Goal: Entertainment & Leisure: Consume media (video, audio)

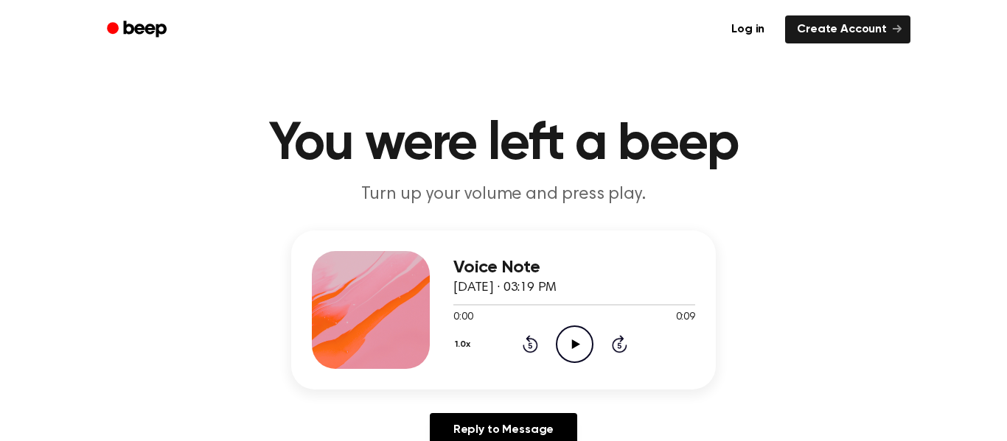
click at [576, 349] on icon "Play Audio" at bounding box center [575, 345] width 38 height 38
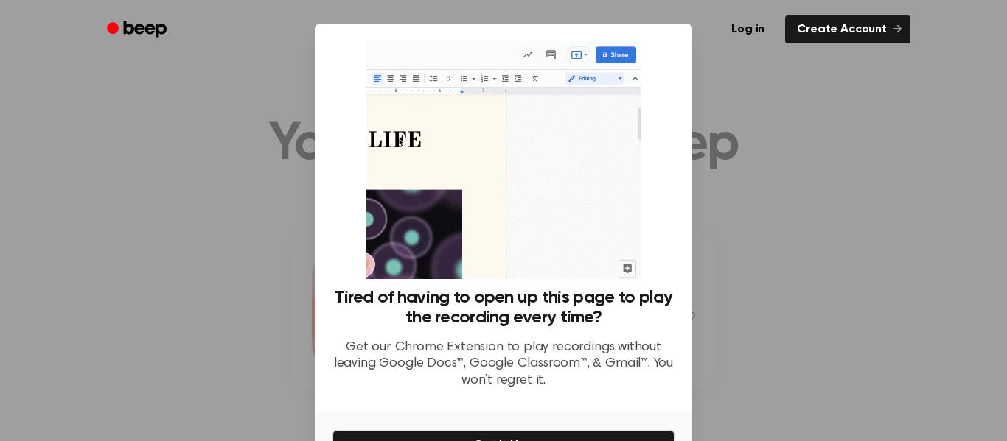
scroll to position [91, 0]
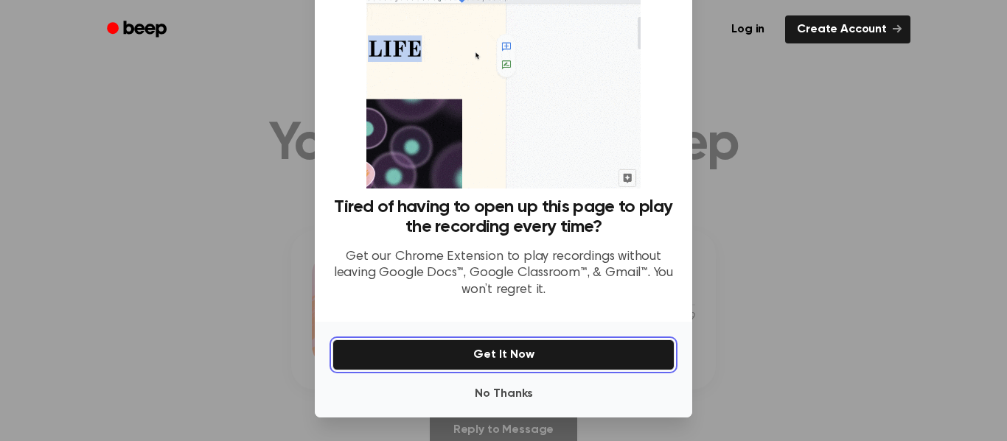
click at [572, 355] on button "Get It Now" at bounding box center [503, 355] width 342 height 31
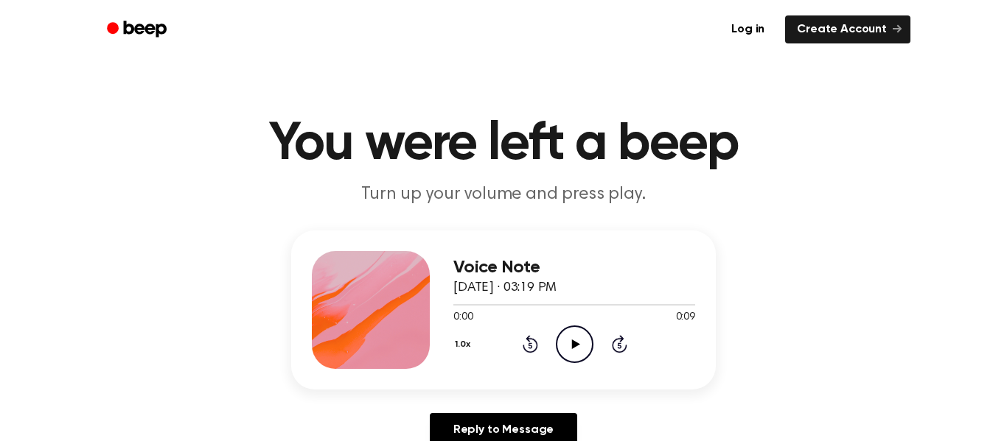
click at [566, 342] on icon "Play Audio" at bounding box center [575, 345] width 38 height 38
click at [566, 342] on icon "Pause Audio" at bounding box center [575, 345] width 38 height 38
click at [566, 342] on icon "Play Audio" at bounding box center [575, 345] width 38 height 38
click at [581, 332] on icon "Play Audio" at bounding box center [575, 345] width 38 height 38
click at [584, 335] on icon "Play Audio" at bounding box center [575, 345] width 38 height 38
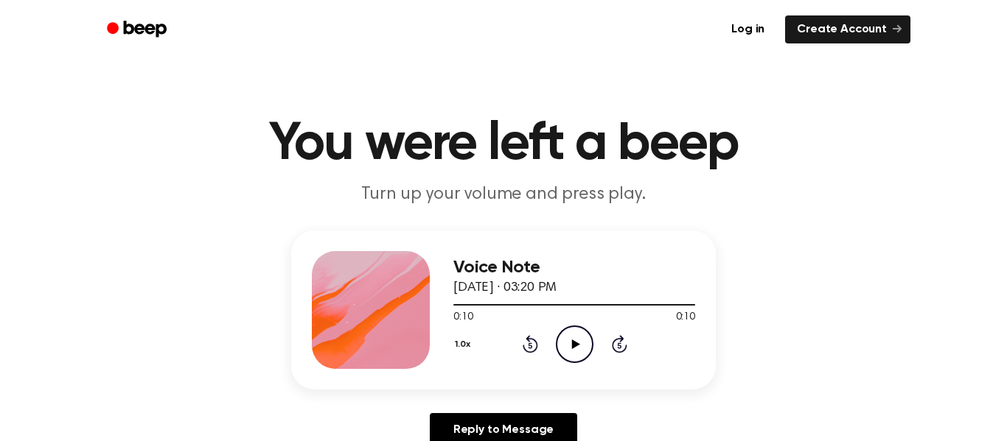
click at [588, 352] on icon "Play Audio" at bounding box center [575, 345] width 38 height 38
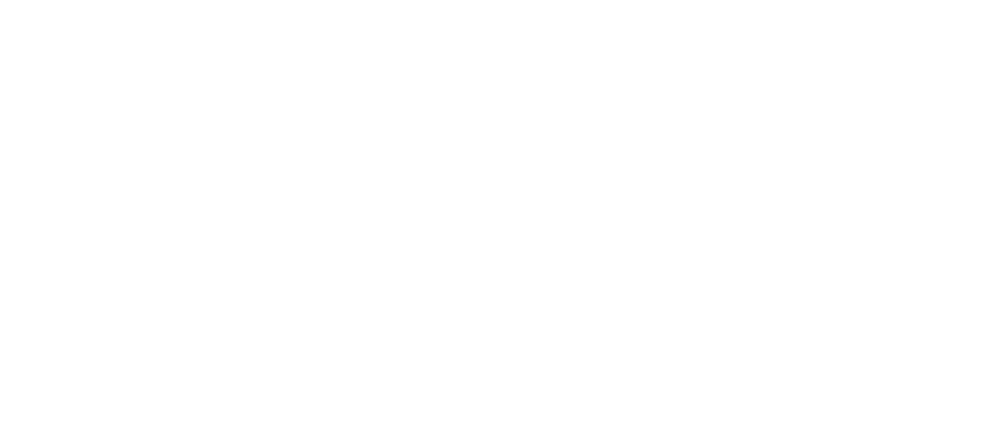
click at [501, 267] on div at bounding box center [503, 220] width 1007 height 441
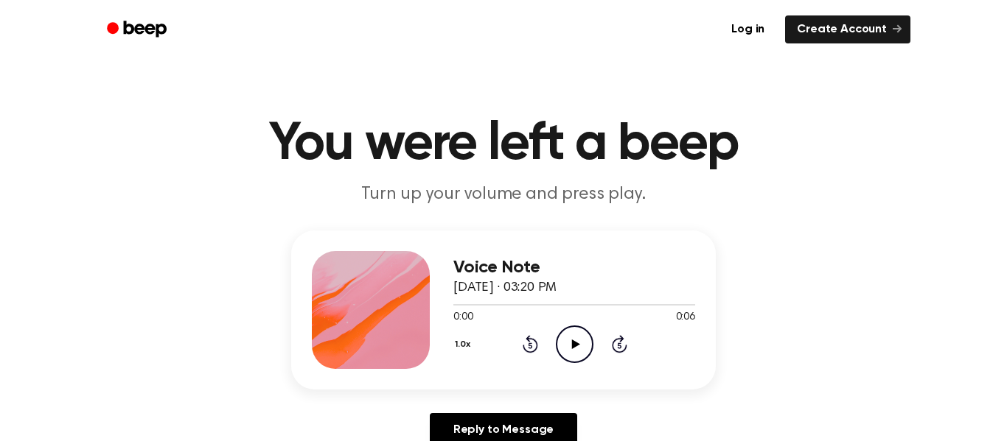
click at [564, 339] on icon "Play Audio" at bounding box center [575, 345] width 38 height 38
click at [579, 341] on icon "Play Audio" at bounding box center [575, 345] width 38 height 38
click at [587, 346] on icon "Play Audio" at bounding box center [575, 345] width 38 height 38
click at [600, 335] on div "1.0x Rewind 5 seconds Play Audio Skip 5 seconds" at bounding box center [574, 345] width 242 height 38
click at [577, 338] on icon "Play Audio" at bounding box center [575, 345] width 38 height 38
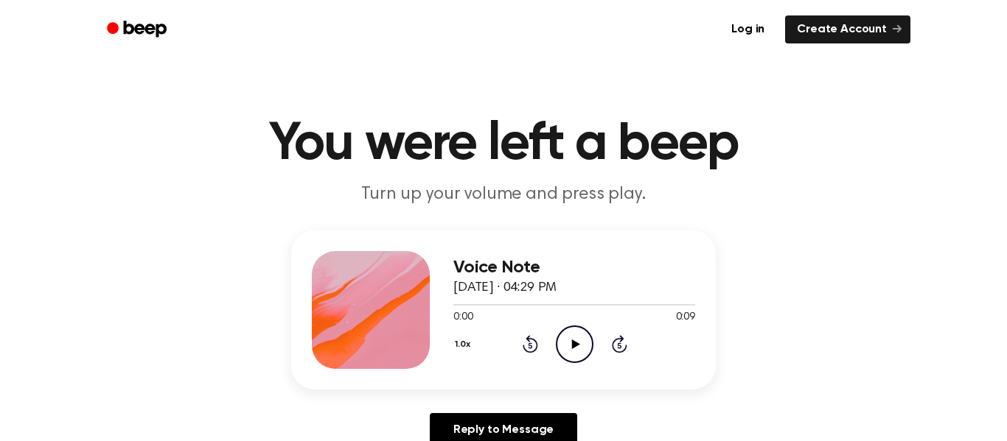
click at [577, 345] on icon at bounding box center [575, 345] width 8 height 10
click at [574, 341] on icon "Play Audio" at bounding box center [575, 345] width 38 height 38
click at [570, 333] on icon "Play Audio" at bounding box center [575, 345] width 38 height 38
click at [588, 332] on icon "Play Audio" at bounding box center [575, 345] width 38 height 38
click at [588, 332] on icon "Pause Audio" at bounding box center [575, 345] width 38 height 38
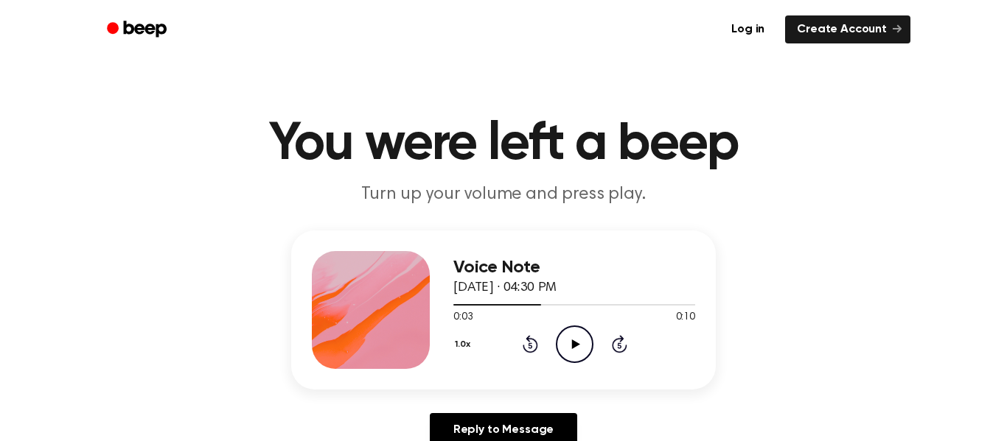
click at [531, 345] on icon "Rewind 5 seconds" at bounding box center [530, 344] width 16 height 19
click at [594, 329] on div "1.0x Rewind 5 seconds Play Audio Skip 5 seconds" at bounding box center [574, 345] width 242 height 38
click at [580, 332] on icon "Play Audio" at bounding box center [575, 345] width 38 height 38
click at [583, 335] on icon "Play Audio" at bounding box center [575, 345] width 38 height 38
click at [573, 346] on icon at bounding box center [575, 345] width 8 height 10
